Goal: Task Accomplishment & Management: Use online tool/utility

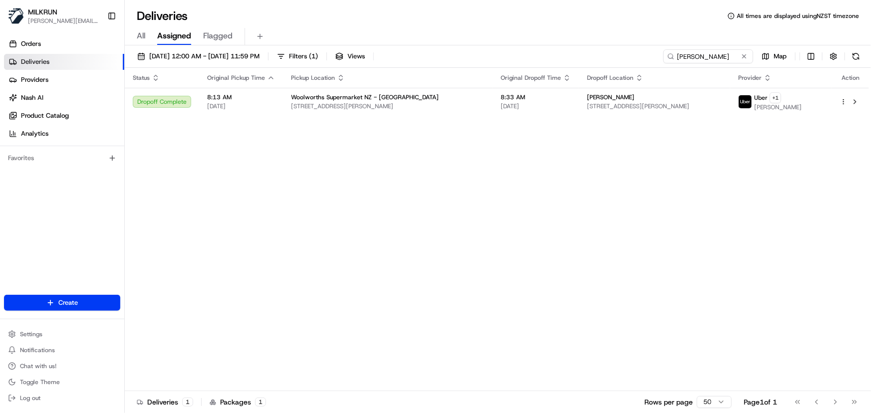
drag, startPoint x: 719, startPoint y: 56, endPoint x: 16, endPoint y: 23, distance: 703.5
click at [16, 23] on div "MILKRUN [PERSON_NAME][EMAIL_ADDRESS][DOMAIN_NAME] Toggle Sidebar Orders Deliver…" at bounding box center [435, 206] width 871 height 413
click at [733, 54] on input "[PERSON_NAME]" at bounding box center [693, 56] width 120 height 14
drag, startPoint x: 719, startPoint y: 58, endPoint x: 230, endPoint y: 49, distance: 489.2
click at [254, 53] on div "[DATE] 12:00 AM - [DATE] 11:59 PM Filters ( 1 ) Views [PERSON_NAME] Map" at bounding box center [498, 58] width 746 height 18
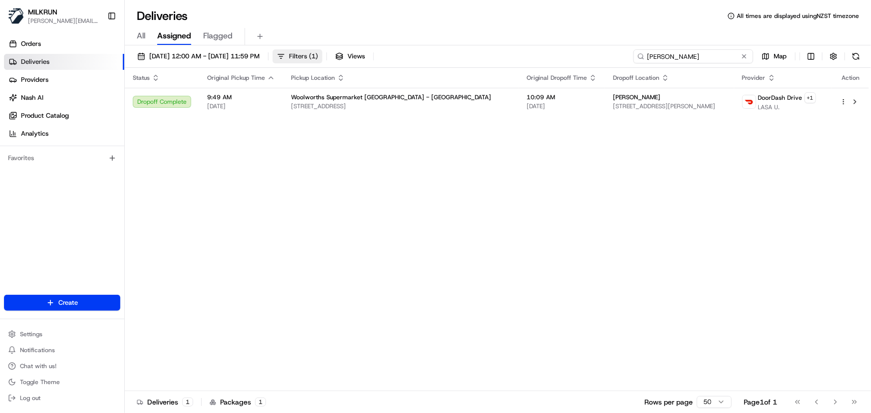
drag, startPoint x: 693, startPoint y: 57, endPoint x: 349, endPoint y: 57, distance: 343.9
click at [359, 55] on div "[DATE] 12:00 AM - [DATE] 11:59 PM Filters ( 1 ) Views [PERSON_NAME] Map" at bounding box center [498, 58] width 746 height 18
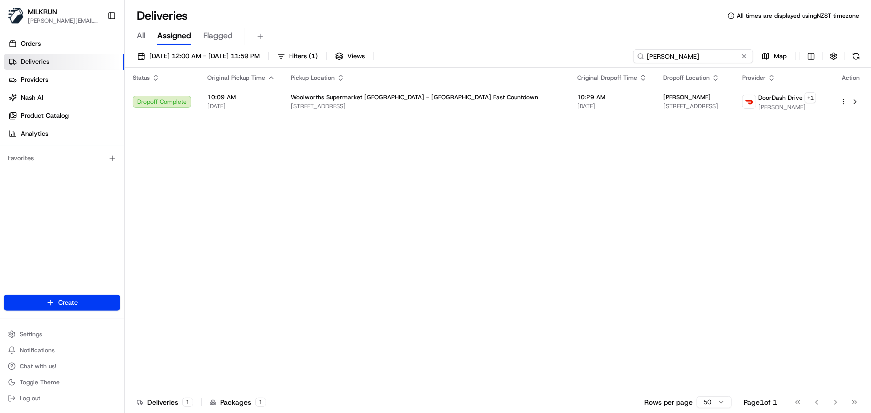
drag, startPoint x: 687, startPoint y: 56, endPoint x: -7, endPoint y: 13, distance: 696.1
click at [0, 13] on html "MILKRUN [PERSON_NAME][EMAIL_ADDRESS][DOMAIN_NAME] Toggle Sidebar Orders Deliver…" at bounding box center [435, 206] width 871 height 413
type input "[PERSON_NAME]"
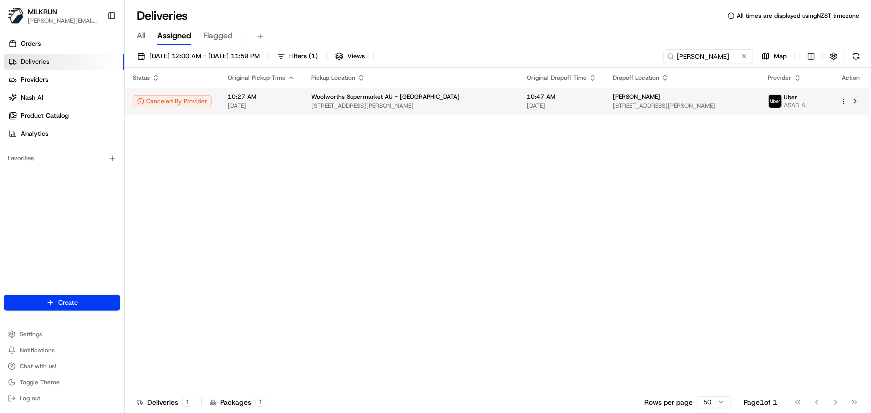
click at [419, 108] on span "[STREET_ADDRESS][PERSON_NAME]" at bounding box center [410, 106] width 199 height 8
click at [846, 101] on html "MILKRUN [PERSON_NAME][EMAIL_ADDRESS][DOMAIN_NAME] Toggle Sidebar Orders Deliver…" at bounding box center [435, 206] width 871 height 413
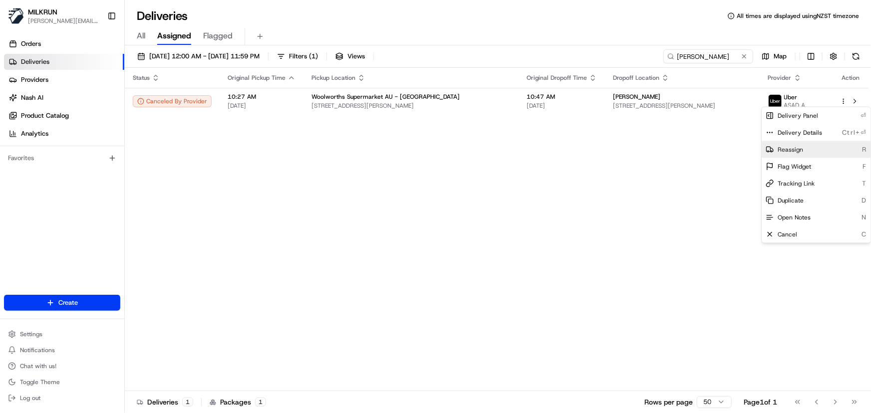
click at [810, 147] on div "Reassign R" at bounding box center [816, 149] width 109 height 17
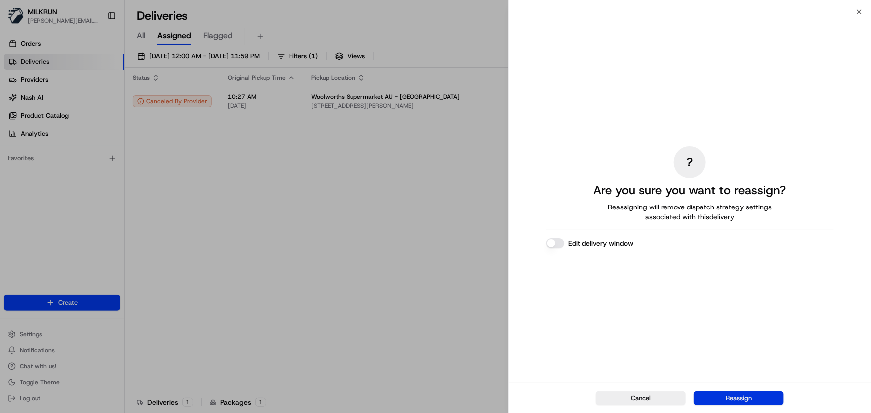
click at [729, 395] on button "Reassign" at bounding box center [739, 398] width 90 height 14
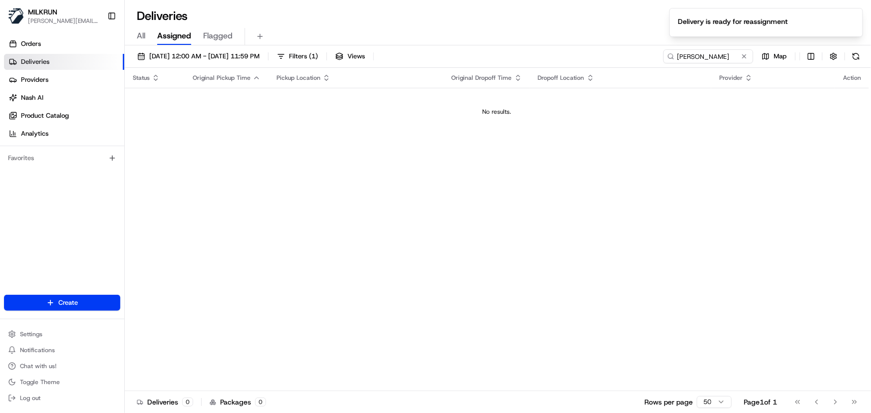
click at [654, 191] on div "Status Original Pickup Time Pickup Location Original Dropoff Time Dropoff Locat…" at bounding box center [497, 229] width 744 height 323
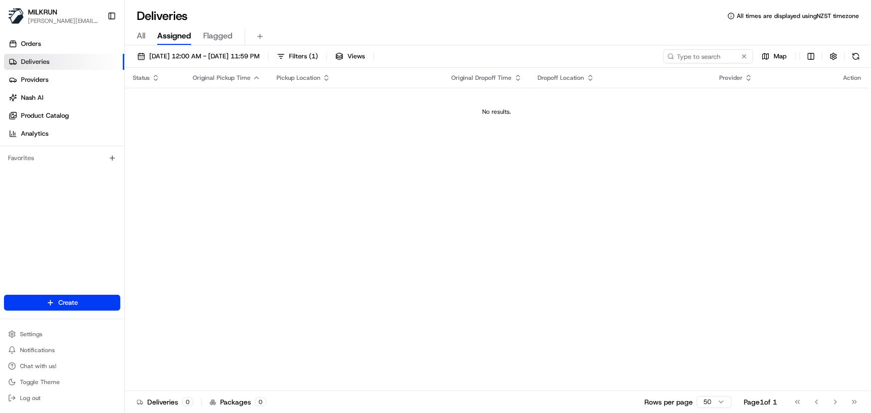
click at [139, 36] on span "All" at bounding box center [141, 36] width 8 height 12
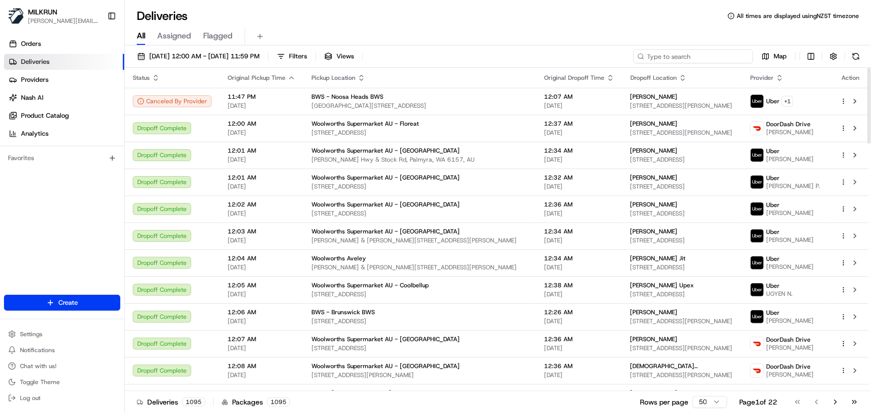
click at [706, 57] on input at bounding box center [693, 56] width 120 height 14
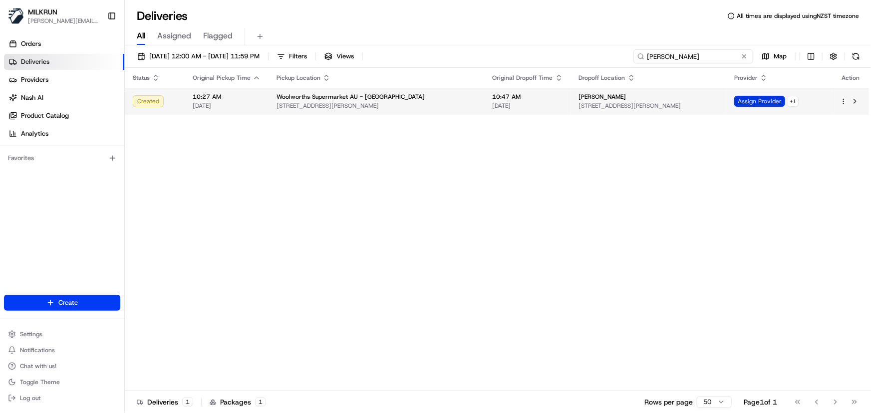
type input "[PERSON_NAME]"
click at [754, 105] on span "Assign Provider" at bounding box center [759, 101] width 51 height 11
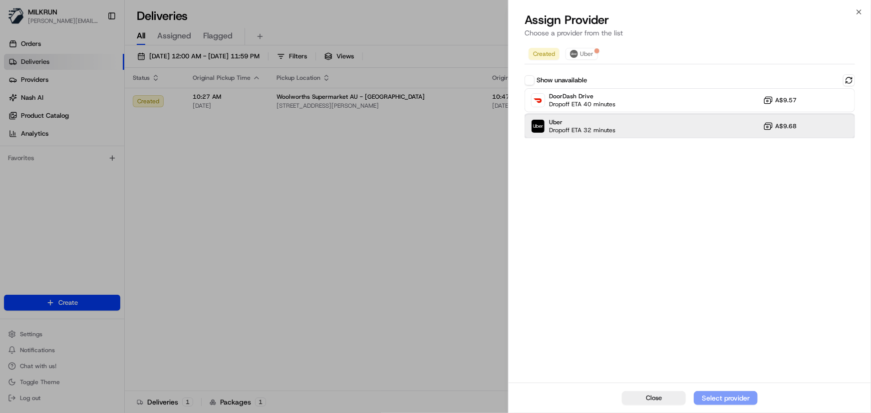
click at [665, 129] on div "Uber Dropoff ETA 32 minutes A$9.68" at bounding box center [690, 126] width 330 height 24
click at [709, 398] on div "Assign Provider" at bounding box center [725, 398] width 49 height 10
